Goal: Check status: Check status

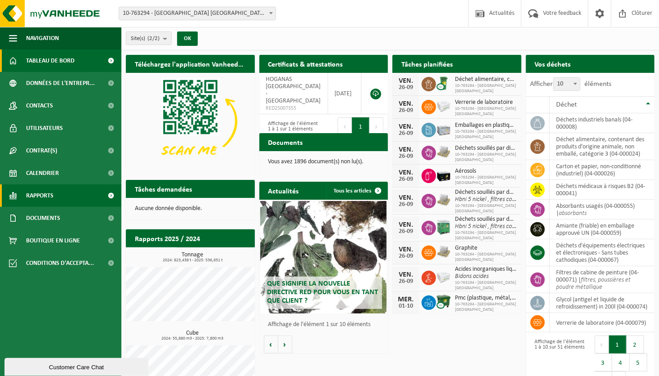
click at [50, 195] on span "Rapports" at bounding box center [39, 195] width 27 height 22
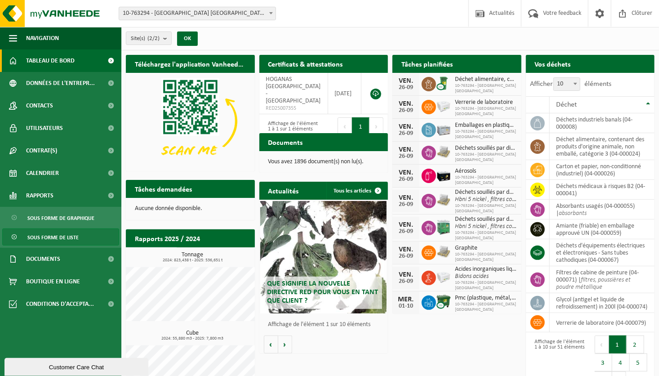
click at [54, 237] on span "Sous forme de liste" at bounding box center [52, 237] width 51 height 17
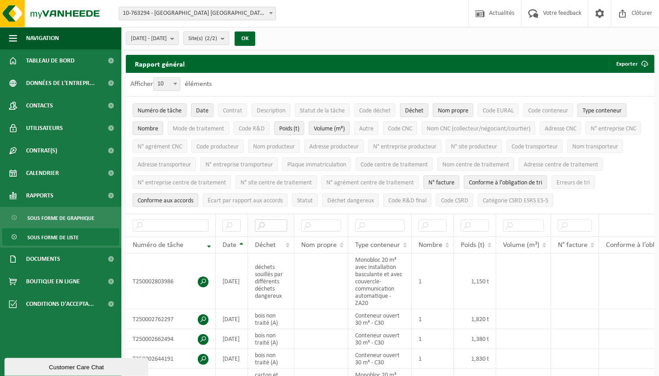
click at [266, 222] on input "text" at bounding box center [271, 225] width 32 height 12
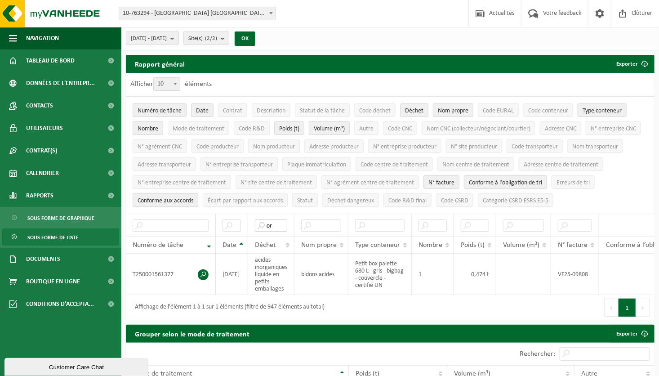
type input "o"
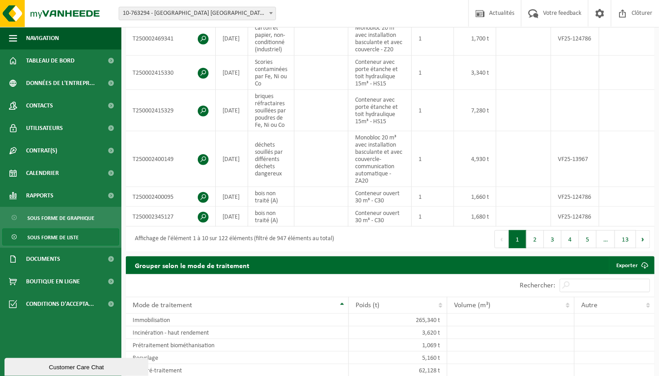
scroll to position [348, 0]
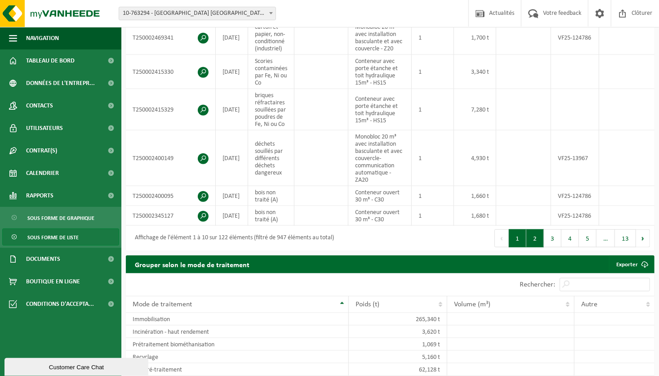
click at [538, 247] on button "2" at bounding box center [535, 238] width 18 height 18
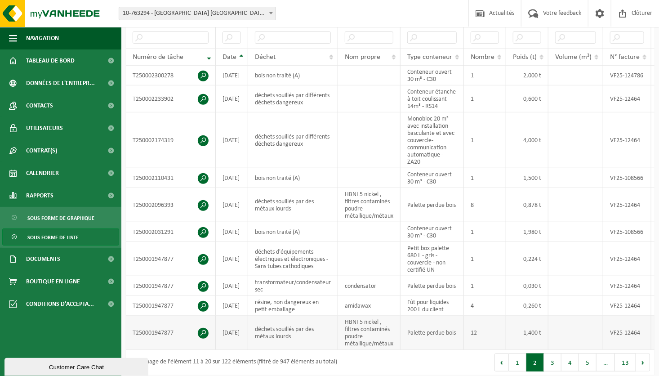
scroll to position [187, 0]
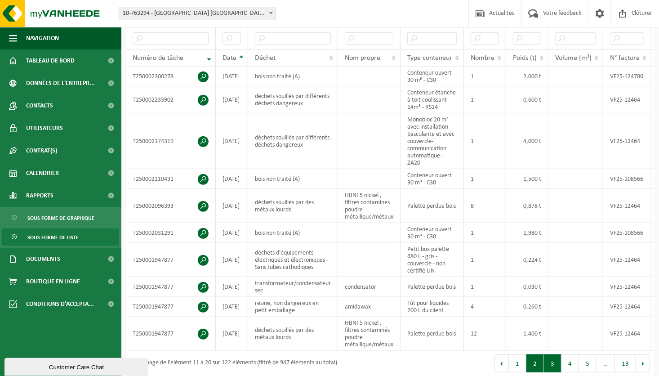
click at [550, 363] on button "3" at bounding box center [553, 363] width 18 height 18
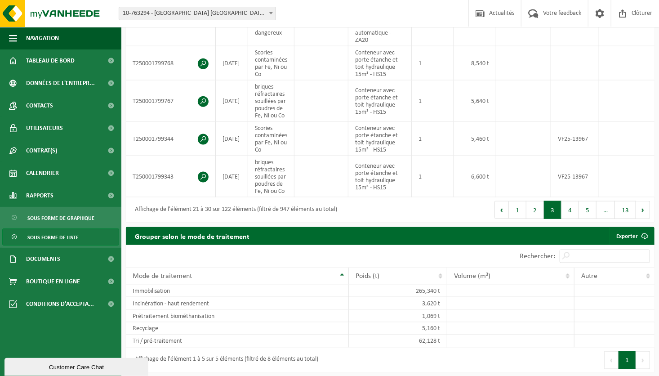
scroll to position [506, 0]
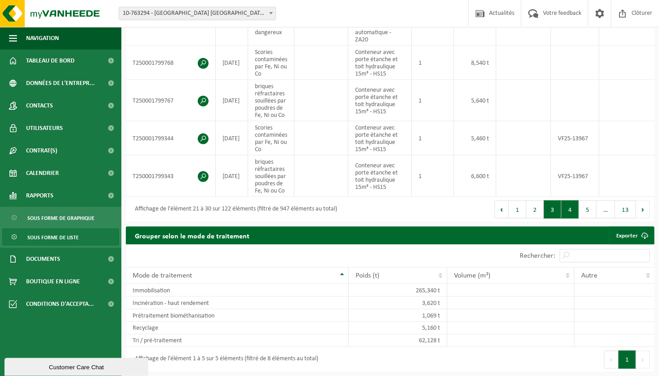
click at [573, 210] on button "4" at bounding box center [570, 209] width 18 height 18
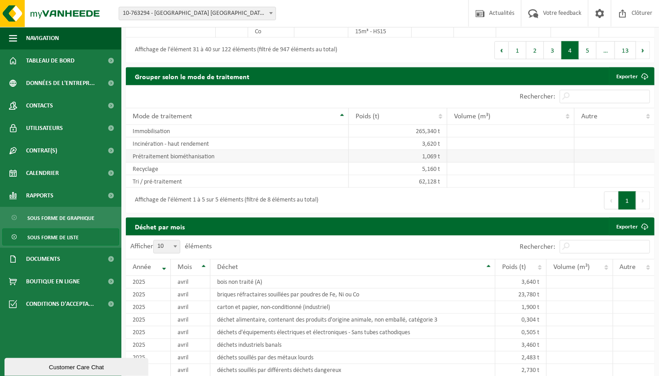
scroll to position [586, 0]
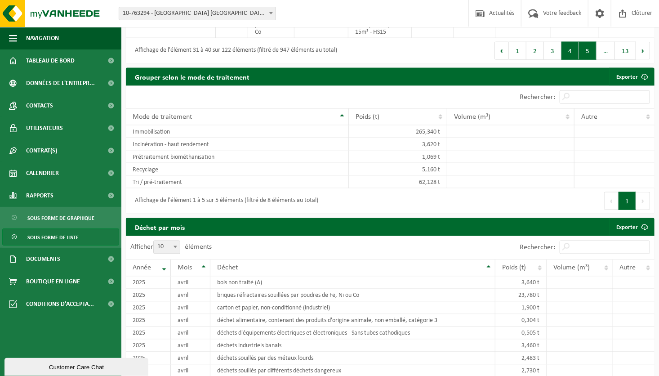
click at [590, 59] on button "5" at bounding box center [588, 51] width 18 height 18
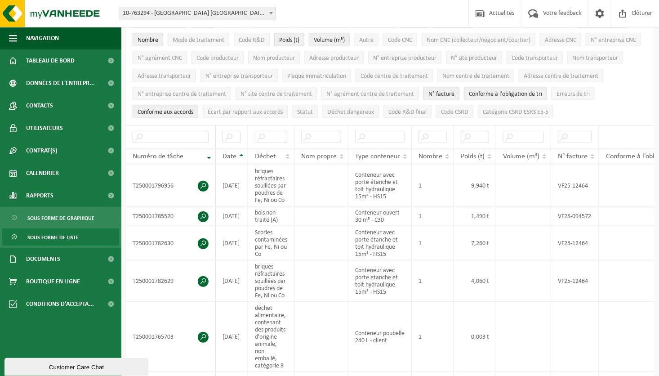
scroll to position [0, 0]
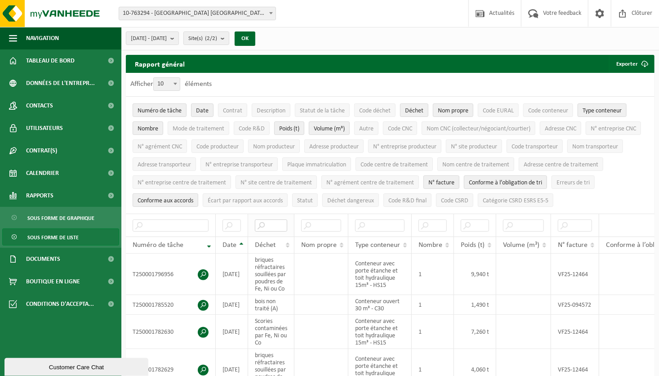
click at [270, 223] on input "text" at bounding box center [271, 225] width 32 height 12
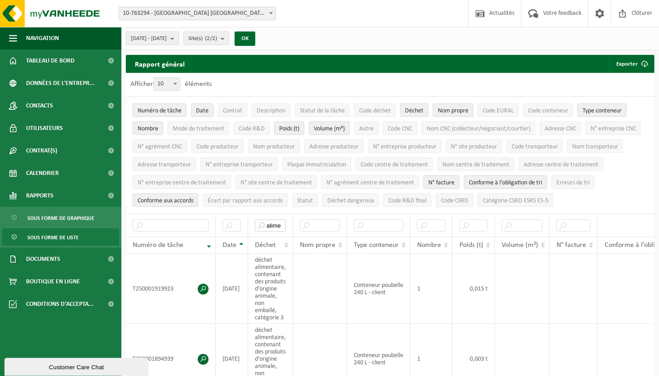
type input "alime"
click at [178, 37] on b "submit" at bounding box center [174, 38] width 8 height 13
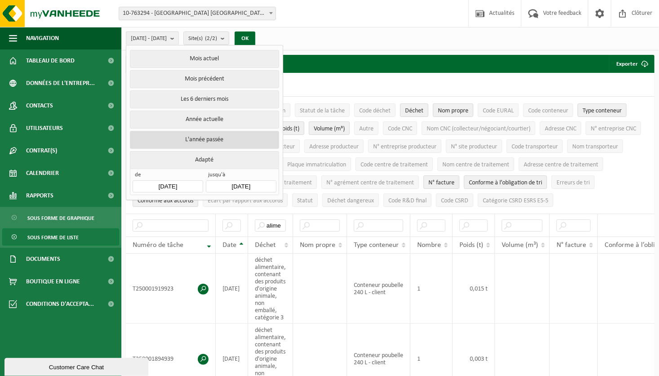
click at [213, 136] on button "L'année passée" at bounding box center [204, 140] width 149 height 18
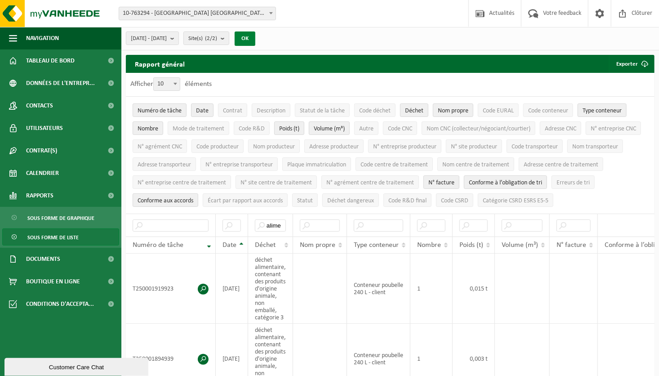
click at [255, 35] on button "OK" at bounding box center [245, 38] width 21 height 14
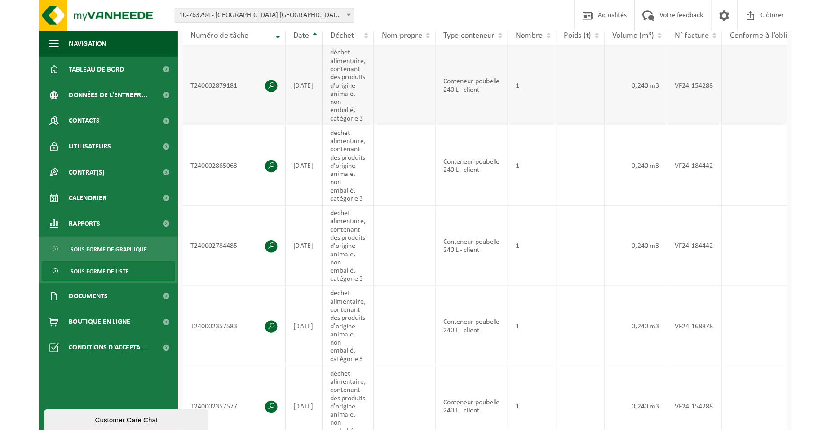
scroll to position [214, 0]
